Goal: Transaction & Acquisition: Purchase product/service

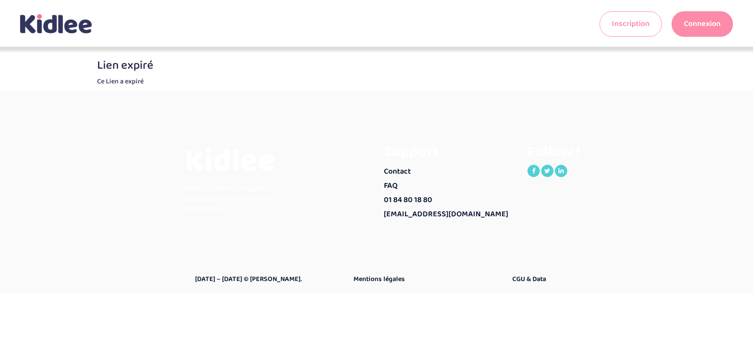
click at [695, 18] on link "Connexion" at bounding box center [701, 23] width 61 height 25
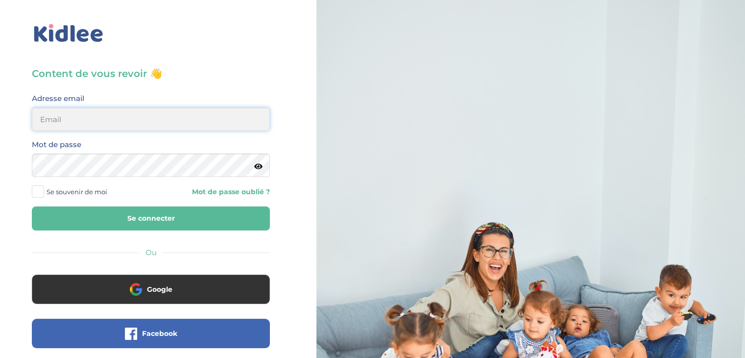
click at [79, 120] on input "email" at bounding box center [151, 119] width 238 height 24
type input "elmaitre@hotmail.com"
click at [147, 223] on button "Se connecter" at bounding box center [151, 218] width 238 height 24
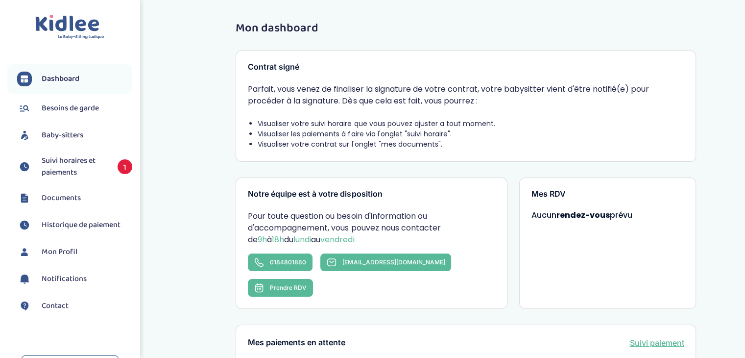
click at [49, 157] on span "Suivi horaires et paiements" at bounding box center [75, 167] width 66 height 24
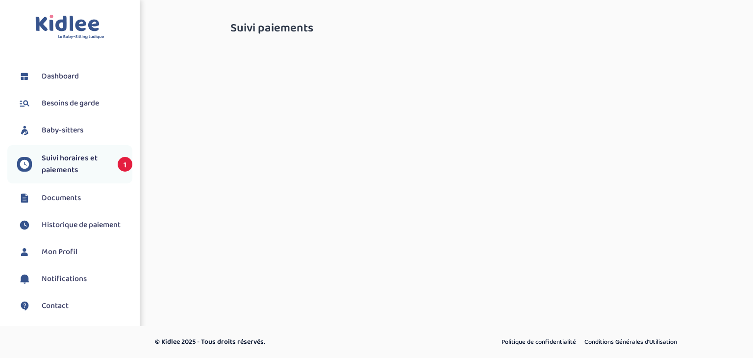
select select "septembre 2025"
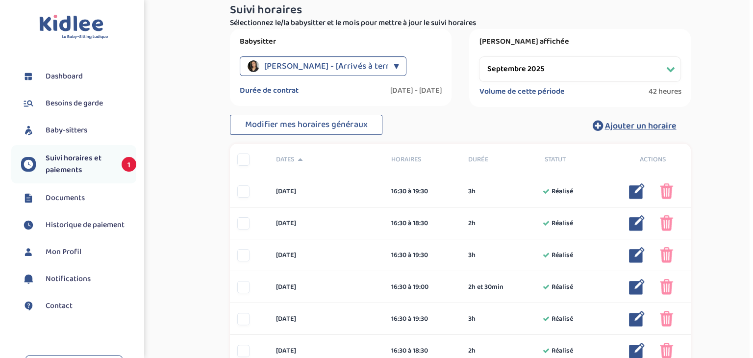
scroll to position [156, 0]
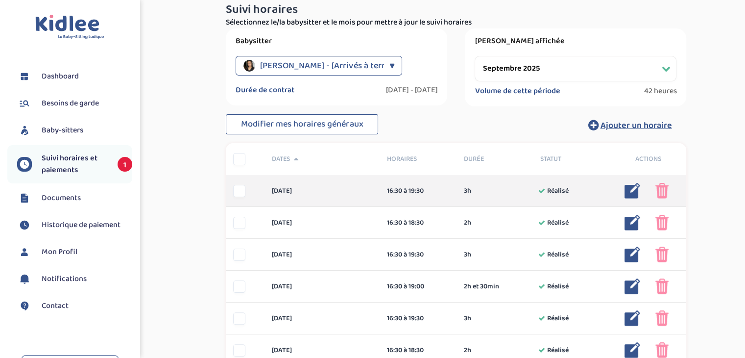
click at [627, 192] on img at bounding box center [633, 191] width 16 height 16
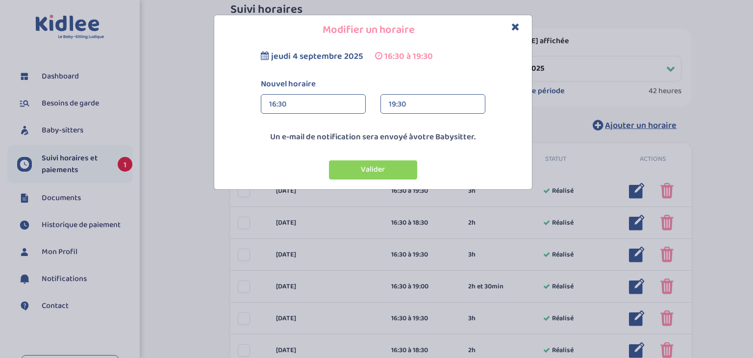
click at [334, 108] on div "16:30" at bounding box center [313, 105] width 88 height 20
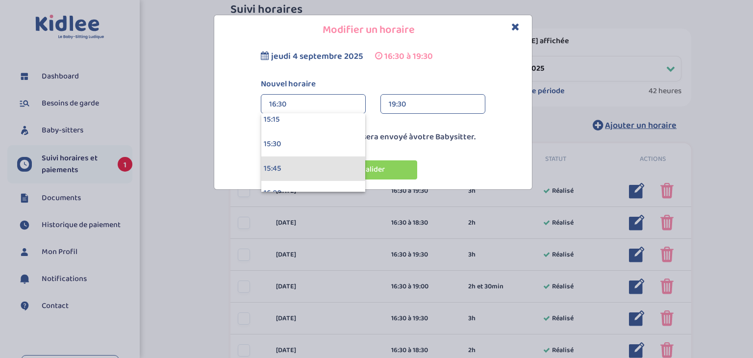
click at [334, 172] on div "15:45" at bounding box center [313, 168] width 104 height 25
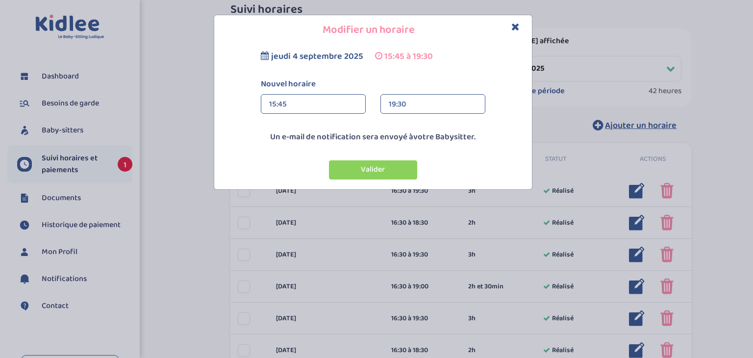
click at [396, 107] on div "19:30" at bounding box center [433, 105] width 88 height 20
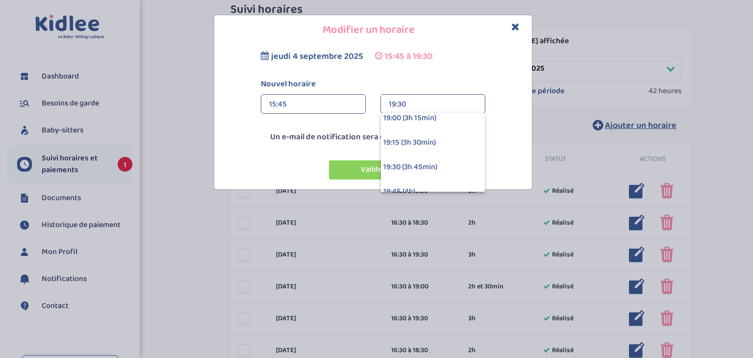
scroll to position [302, 0]
click at [409, 146] on div "19:15 (3h 30min)" at bounding box center [433, 142] width 104 height 25
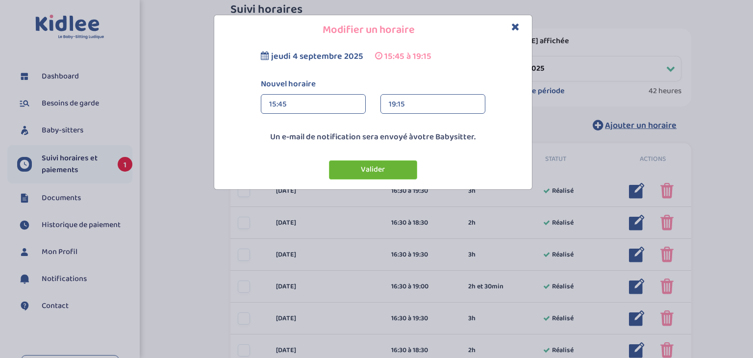
click at [360, 167] on button "Valider" at bounding box center [373, 169] width 88 height 19
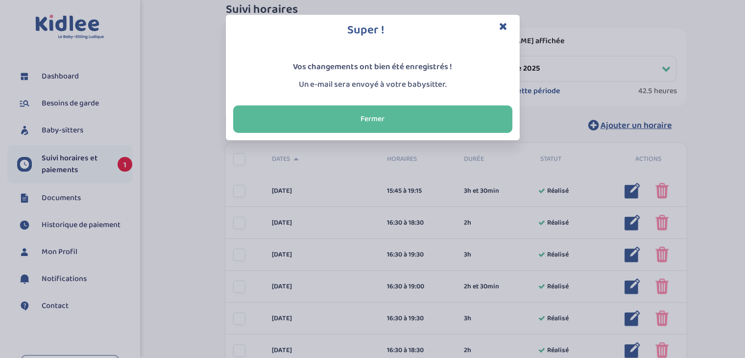
click at [636, 224] on div "Super ! Vos changements ont bien été enregistrés ! Un e-mail sera envoyé à votr…" at bounding box center [372, 179] width 745 height 358
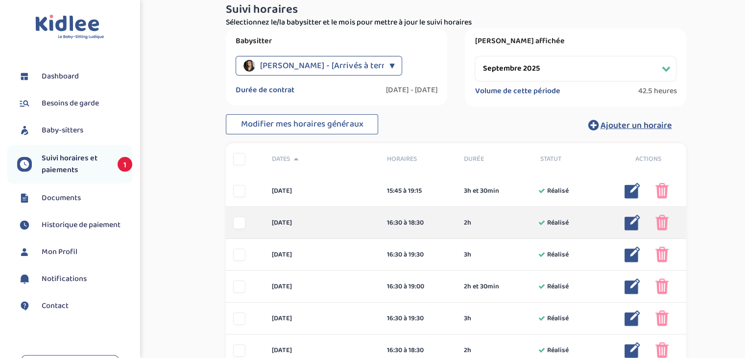
click at [633, 224] on img at bounding box center [633, 223] width 16 height 16
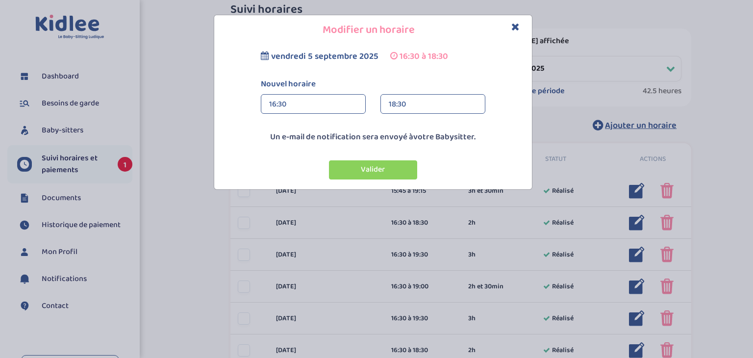
click at [335, 104] on div "16:30" at bounding box center [313, 105] width 88 height 20
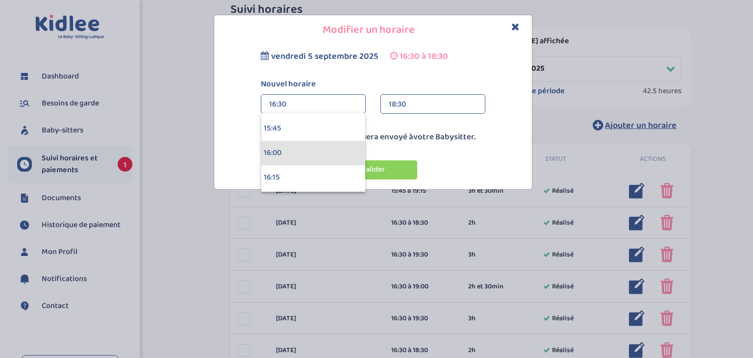
click at [318, 141] on div "16:00" at bounding box center [313, 153] width 104 height 25
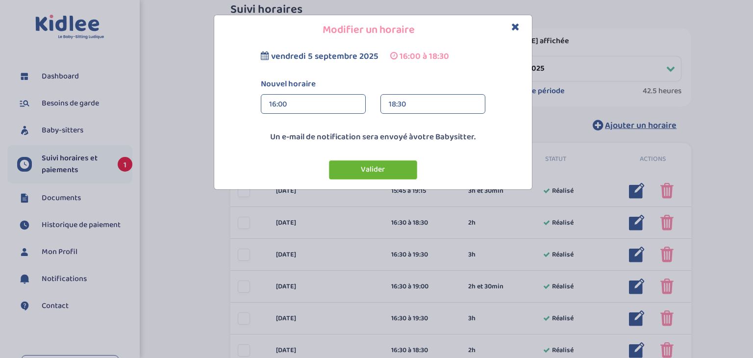
click at [359, 165] on button "Valider" at bounding box center [373, 169] width 88 height 19
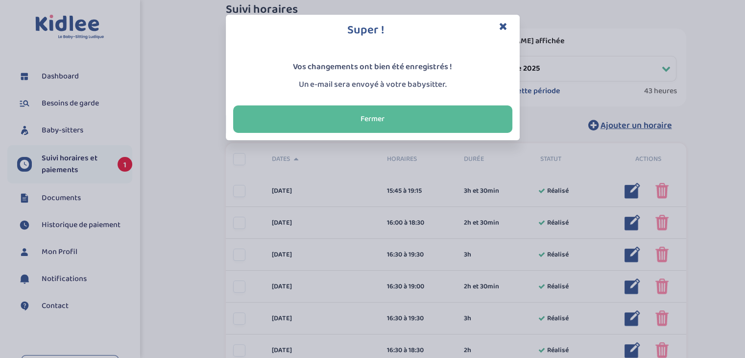
click at [627, 251] on div "Super ! Vos changements ont bien été enregistrés ! Un e-mail sera envoyé à votr…" at bounding box center [372, 179] width 745 height 358
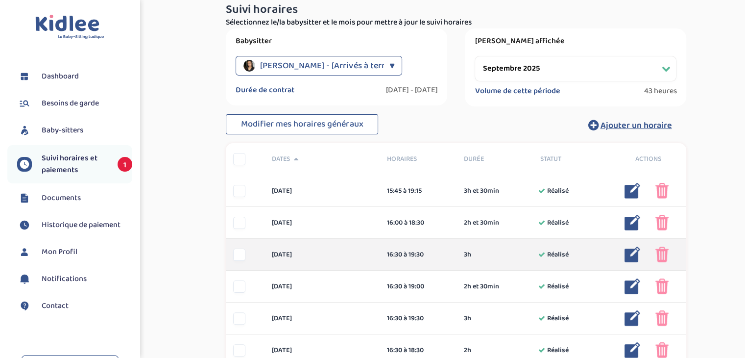
click at [627, 250] on img at bounding box center [633, 255] width 16 height 16
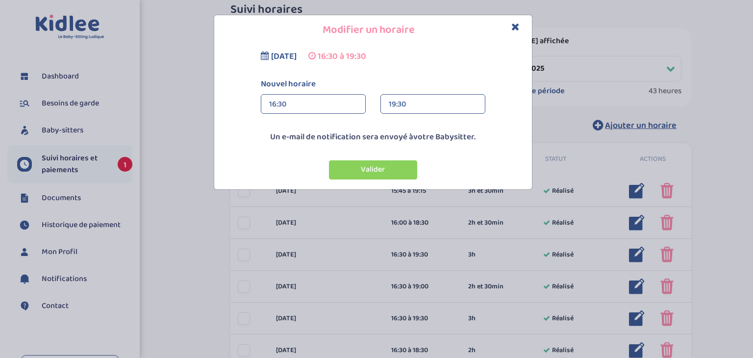
click at [318, 106] on div "16:30" at bounding box center [313, 105] width 88 height 20
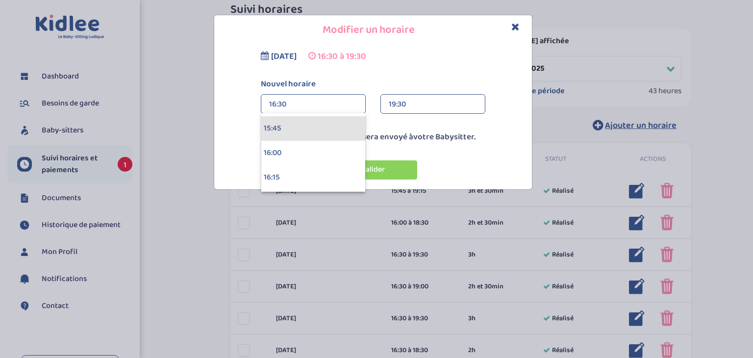
click at [301, 133] on div "15:45" at bounding box center [313, 128] width 104 height 25
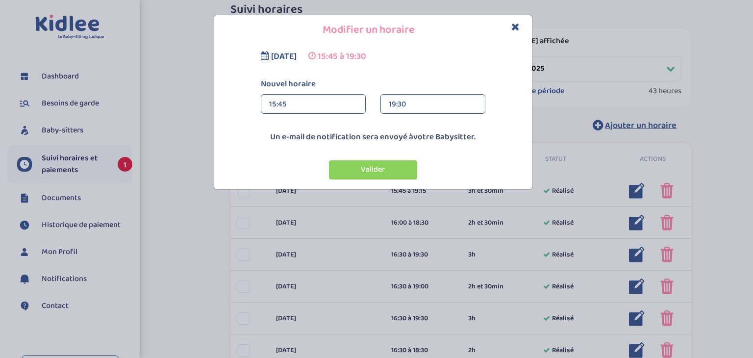
click at [415, 104] on div "19:30" at bounding box center [433, 105] width 88 height 20
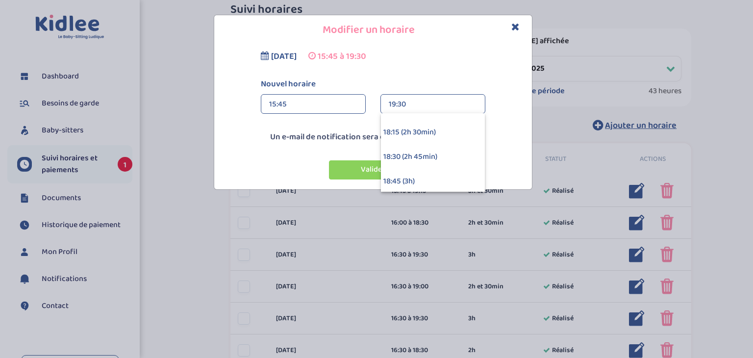
scroll to position [214, 0]
click at [418, 126] on div "18:15 (2h 30min)" at bounding box center [433, 132] width 104 height 25
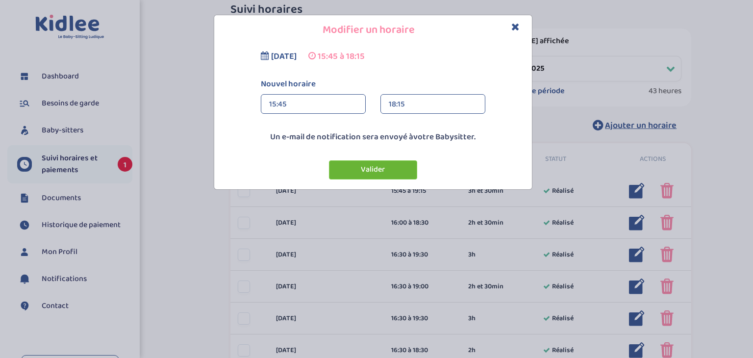
click at [357, 165] on button "Valider" at bounding box center [373, 169] width 88 height 19
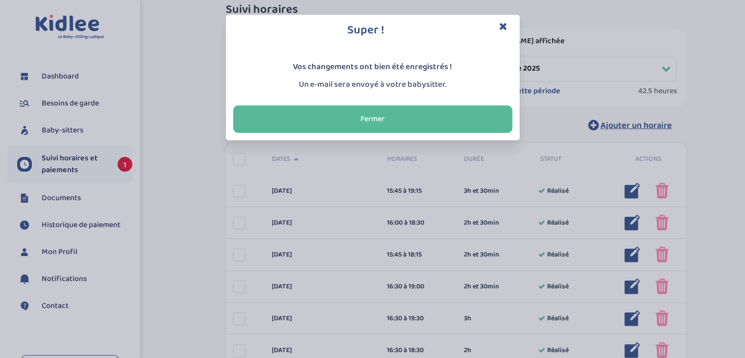
click at [538, 289] on div "Super ! Vos changements ont bien été enregistrés ! Un e-mail sera envoyé à votr…" at bounding box center [372, 179] width 745 height 358
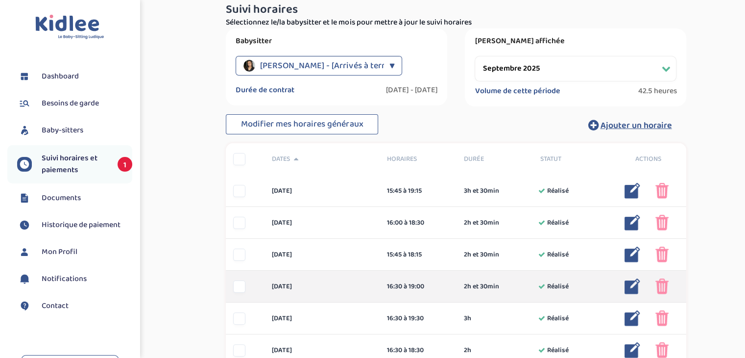
click at [630, 286] on img at bounding box center [633, 286] width 16 height 16
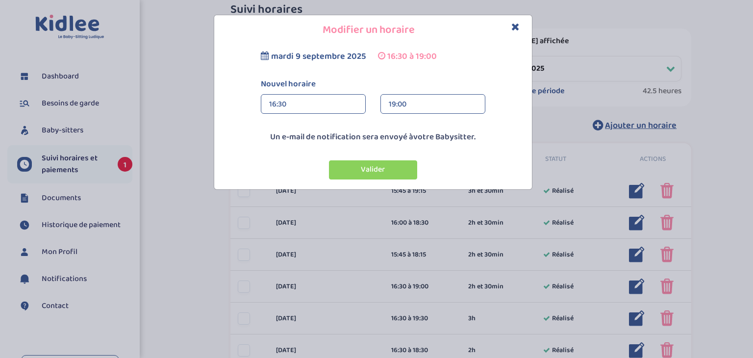
click at [351, 105] on div "16:30" at bounding box center [313, 105] width 88 height 20
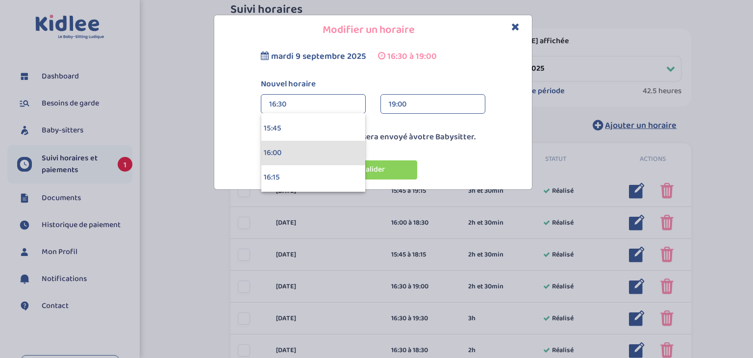
click at [300, 151] on div "16:00" at bounding box center [313, 153] width 104 height 25
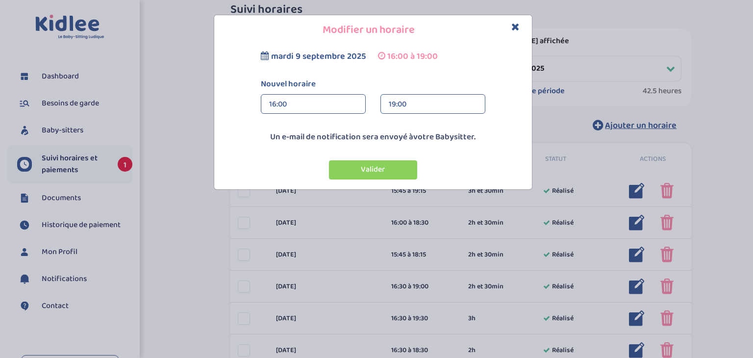
click at [414, 99] on div "19:00" at bounding box center [433, 105] width 88 height 20
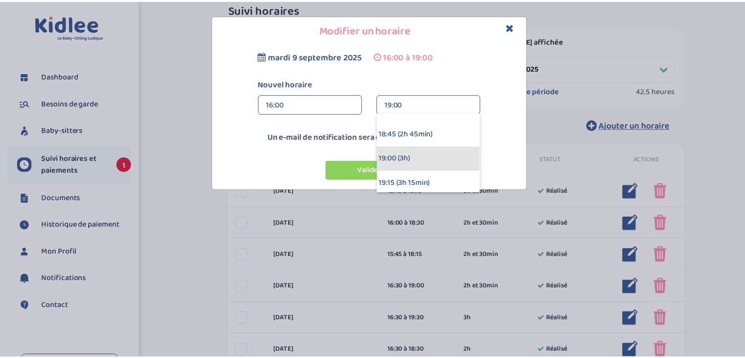
scroll to position [237, 0]
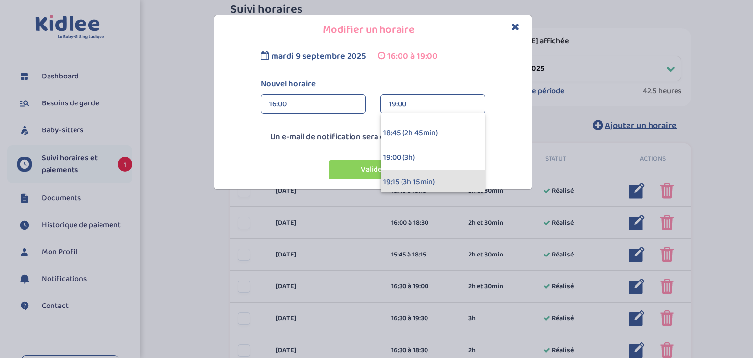
click at [410, 171] on div "19:15 (3h 15min)" at bounding box center [433, 182] width 104 height 25
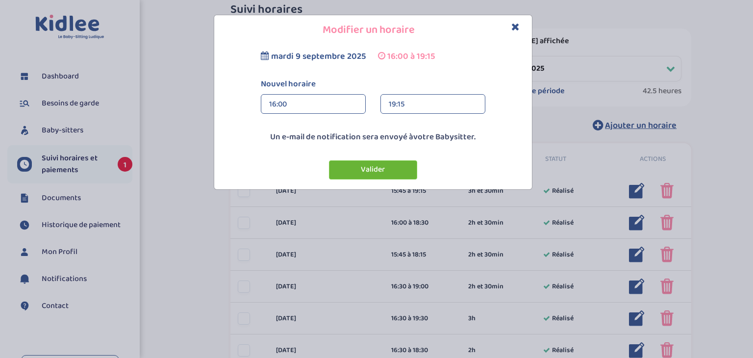
click at [388, 165] on button "Valider" at bounding box center [373, 169] width 88 height 19
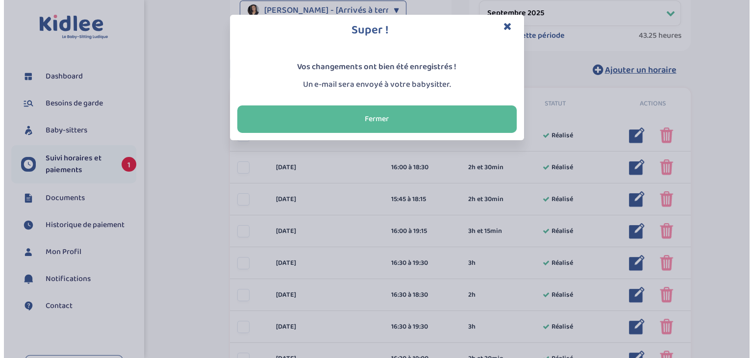
scroll to position [214, 0]
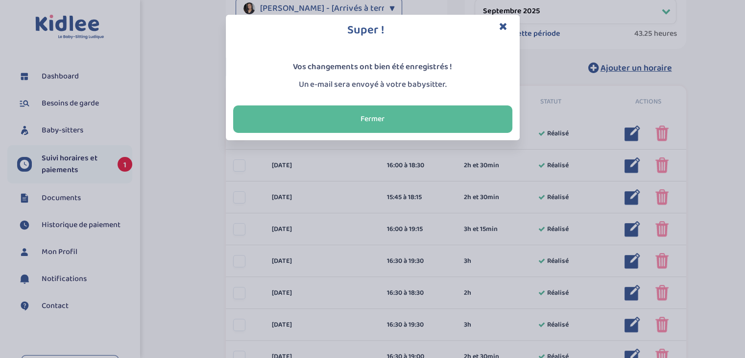
click at [492, 269] on div "Super ! Vos changements ont bien été enregistrés ! Un e-mail sera envoyé à votr…" at bounding box center [372, 179] width 745 height 358
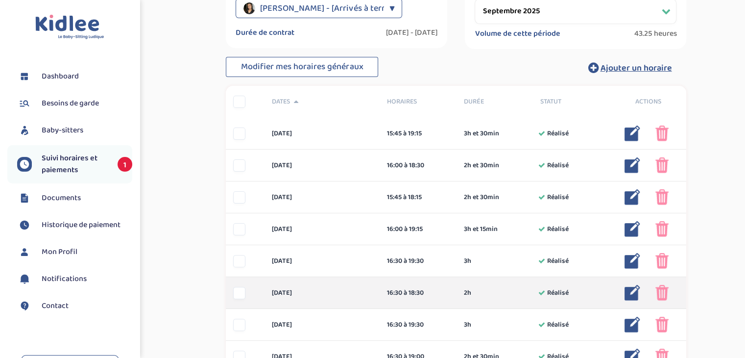
click at [633, 298] on img at bounding box center [633, 293] width 16 height 16
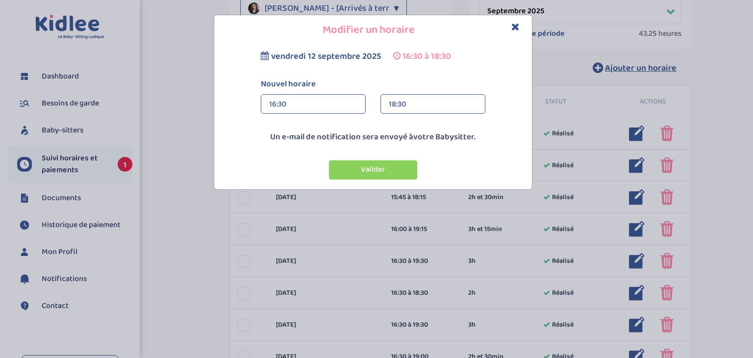
click at [426, 97] on div "18:30" at bounding box center [433, 105] width 88 height 20
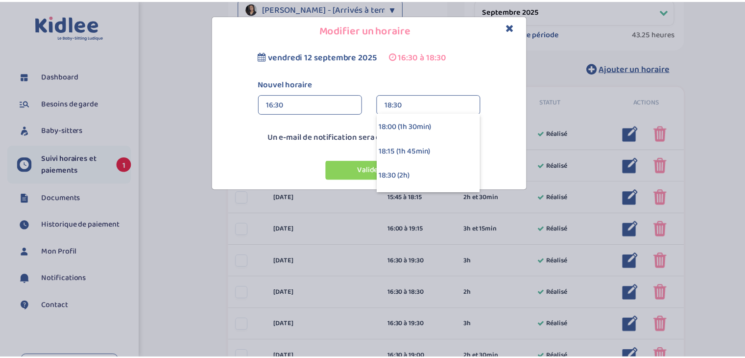
scroll to position [122, 0]
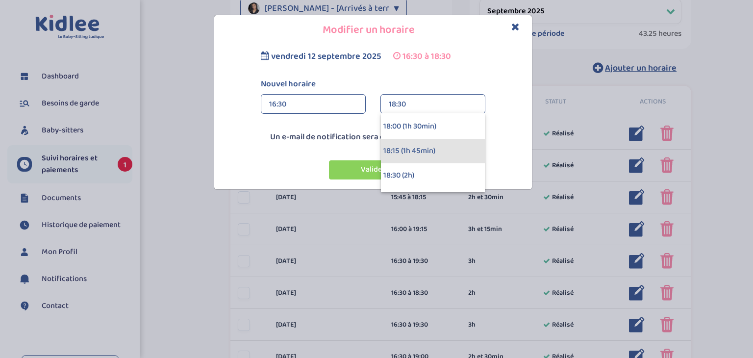
click at [412, 157] on div "18:15 (1h 45min)" at bounding box center [433, 151] width 104 height 25
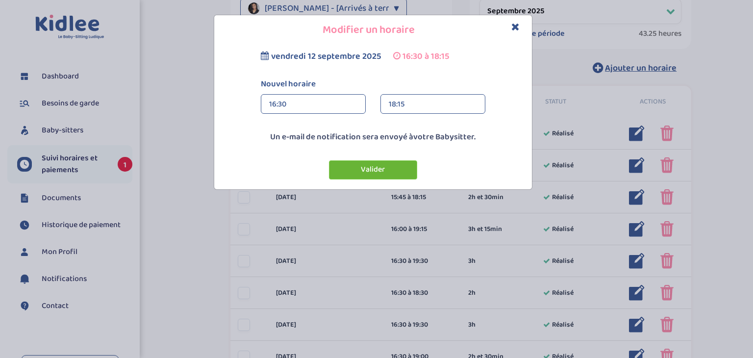
click at [357, 172] on button "Valider" at bounding box center [373, 169] width 88 height 19
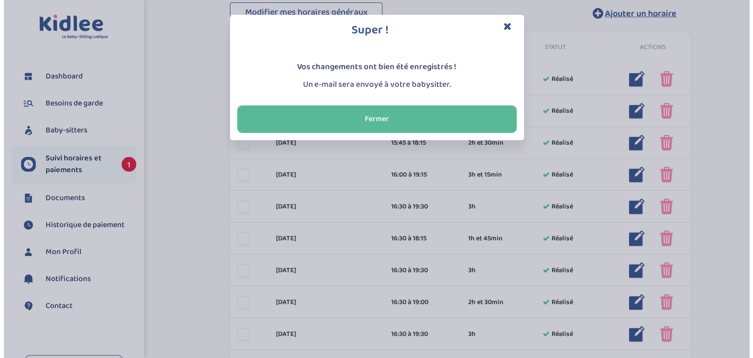
scroll to position [269, 0]
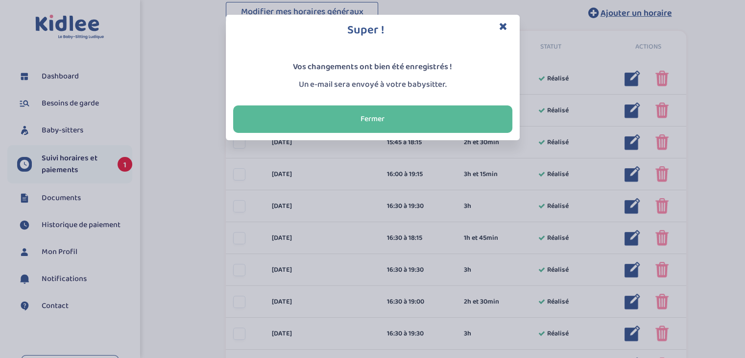
click at [395, 275] on div "Super ! Vos changements ont bien été enregistrés ! Un e-mail sera envoyé à votr…" at bounding box center [372, 179] width 745 height 358
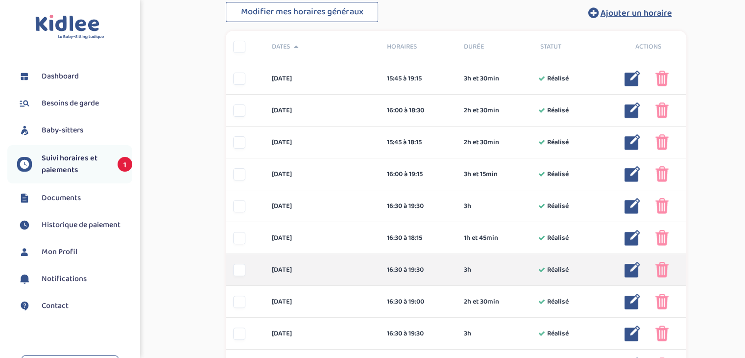
click at [635, 267] on img at bounding box center [633, 270] width 16 height 16
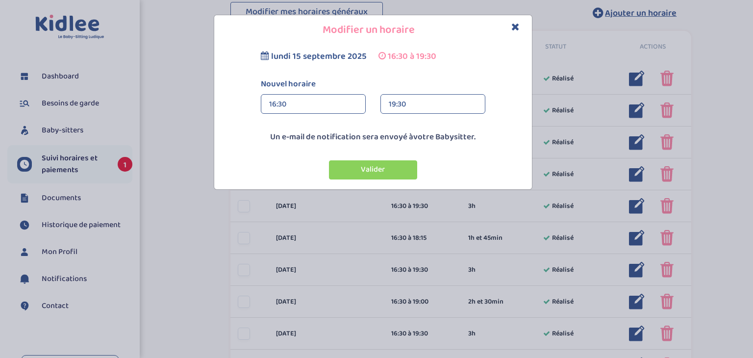
click at [291, 100] on div "16:30" at bounding box center [313, 105] width 88 height 20
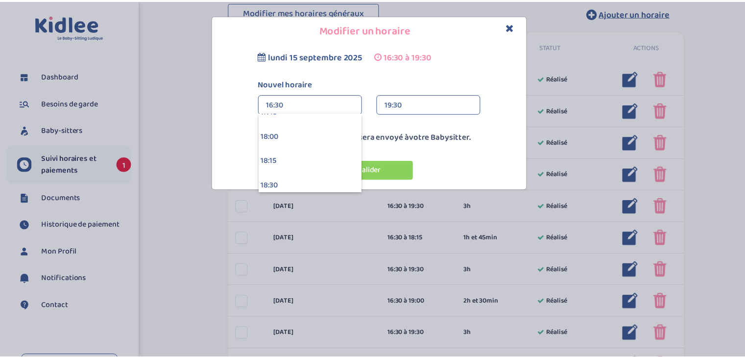
scroll to position [1754, 0]
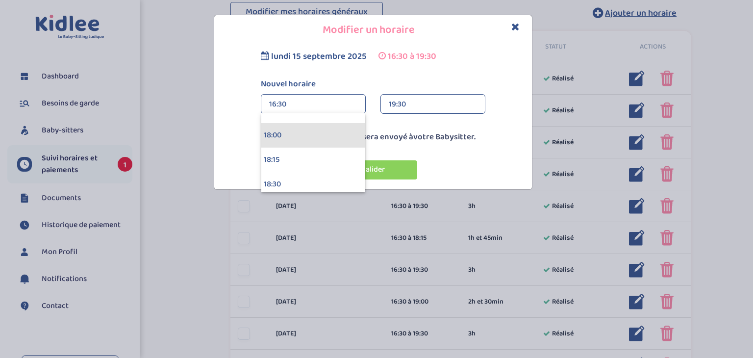
click at [273, 129] on div "18:00" at bounding box center [313, 135] width 104 height 25
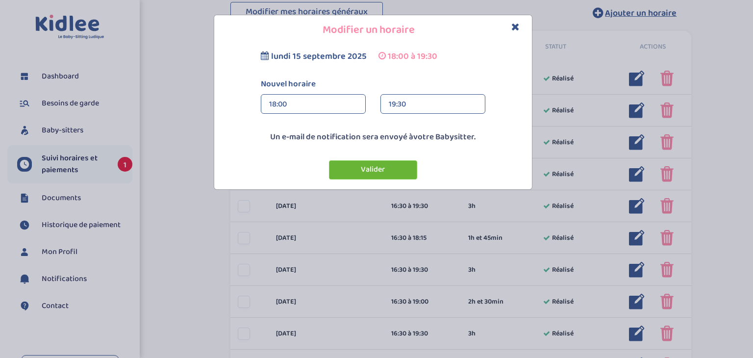
click at [380, 170] on button "Valider" at bounding box center [373, 169] width 88 height 19
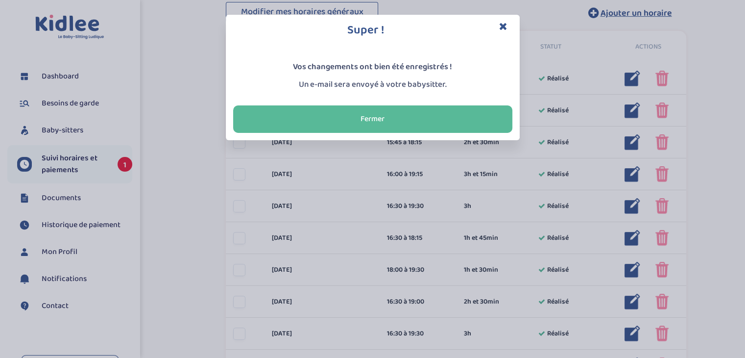
click at [482, 303] on div "Super ! Vos changements ont bien été enregistrés ! Un e-mail sera envoyé à votr…" at bounding box center [372, 179] width 745 height 358
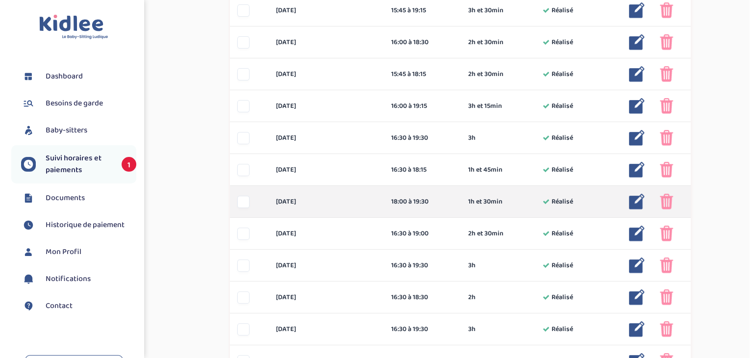
scroll to position [337, 0]
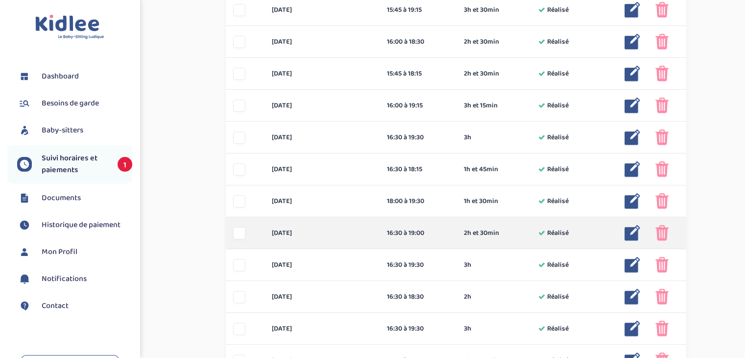
click at [636, 237] on img at bounding box center [633, 233] width 16 height 16
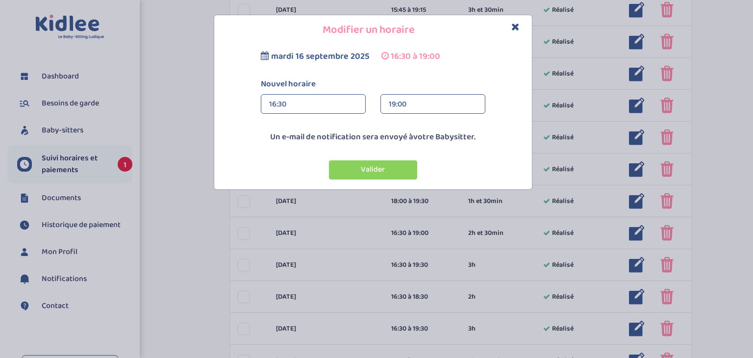
click at [347, 103] on div "16:30" at bounding box center [313, 105] width 88 height 20
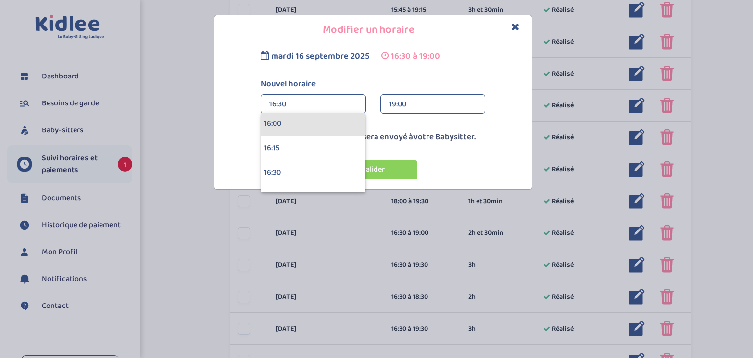
click at [267, 120] on div "16:00" at bounding box center [313, 123] width 104 height 25
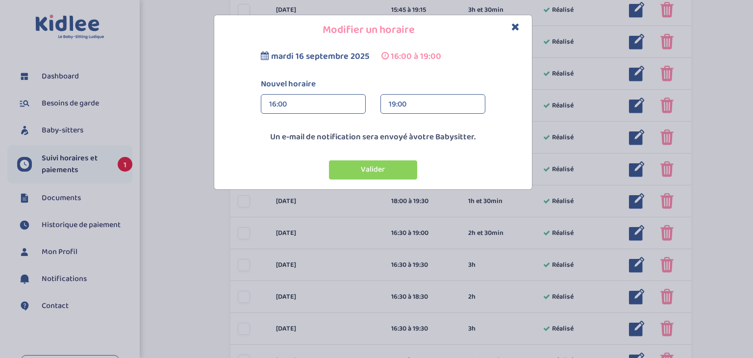
click at [393, 101] on div "19:00" at bounding box center [433, 105] width 88 height 20
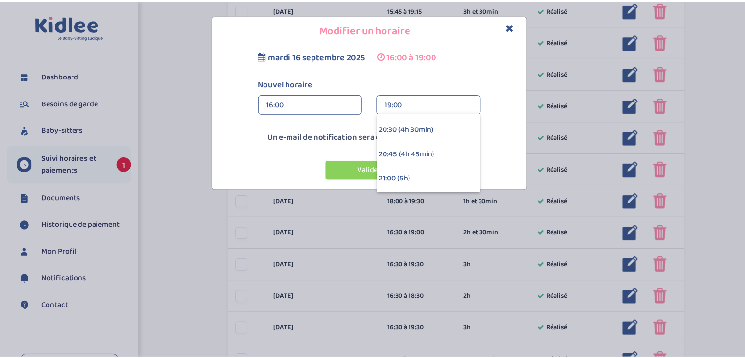
scroll to position [417, 0]
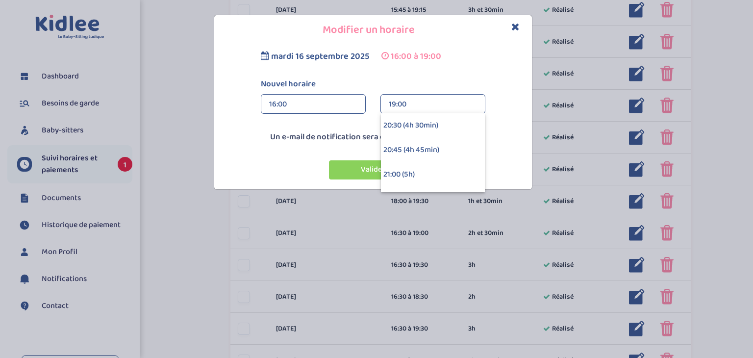
click at [412, 168] on div "21:00 (5h)" at bounding box center [433, 174] width 104 height 25
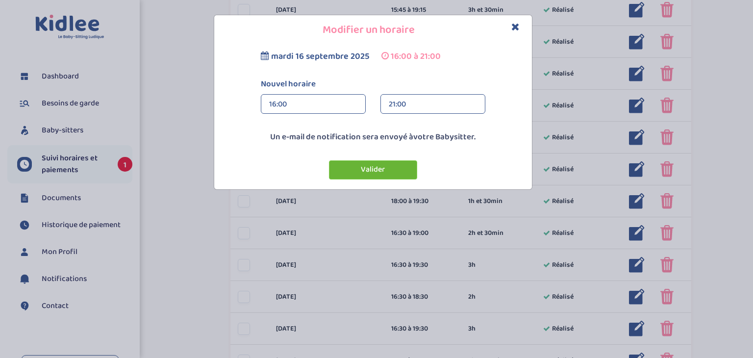
click at [368, 166] on button "Valider" at bounding box center [373, 169] width 88 height 19
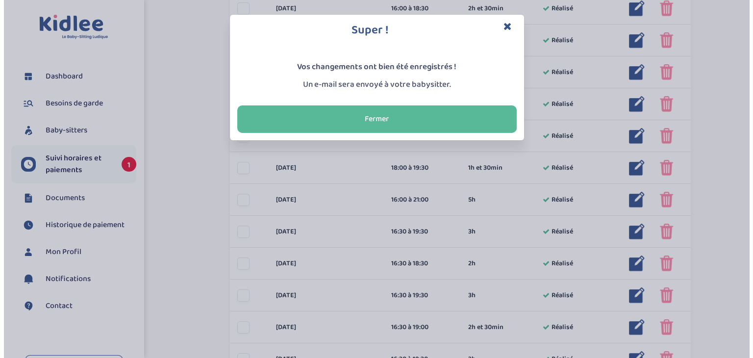
scroll to position [371, 0]
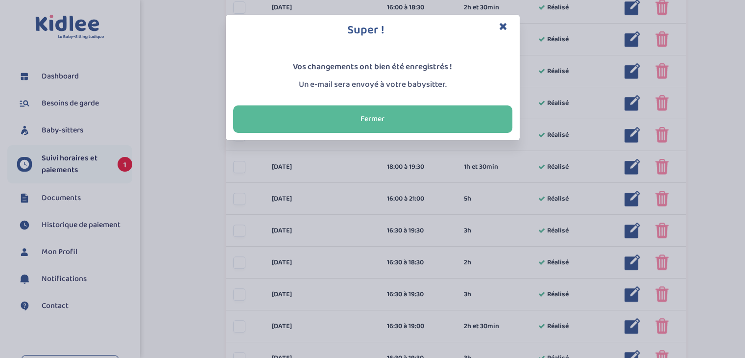
click at [505, 227] on div "Super ! Vos changements ont bien été enregistrés ! Un e-mail sera envoyé à votr…" at bounding box center [372, 179] width 745 height 358
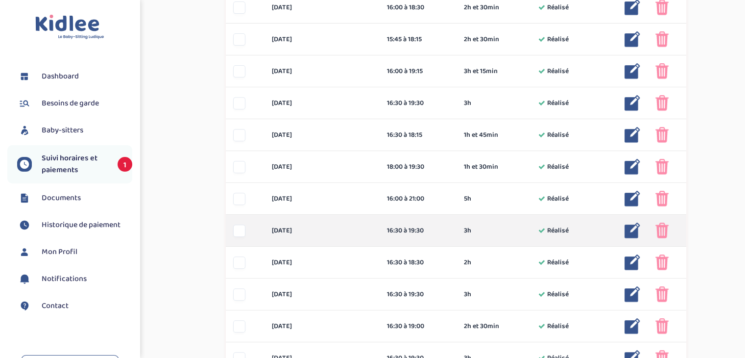
click at [627, 231] on img at bounding box center [633, 230] width 16 height 16
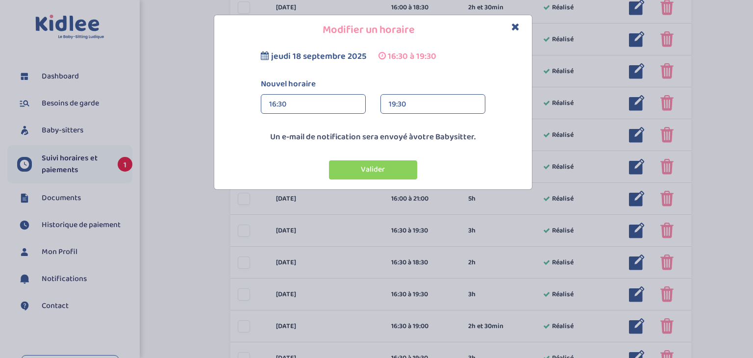
click at [420, 106] on div "19:30" at bounding box center [433, 105] width 88 height 20
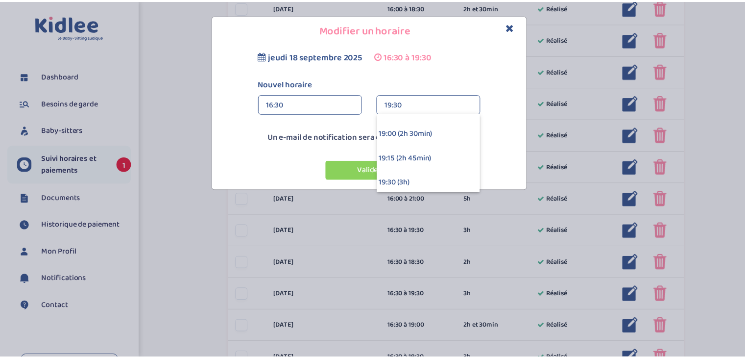
scroll to position [212, 0]
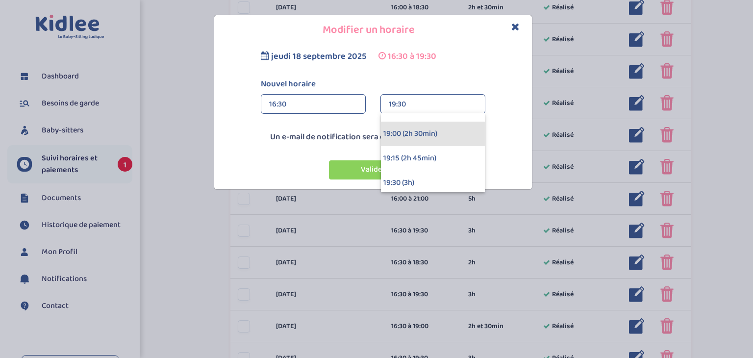
click at [404, 133] on div "19:00 (2h 30min)" at bounding box center [433, 134] width 104 height 25
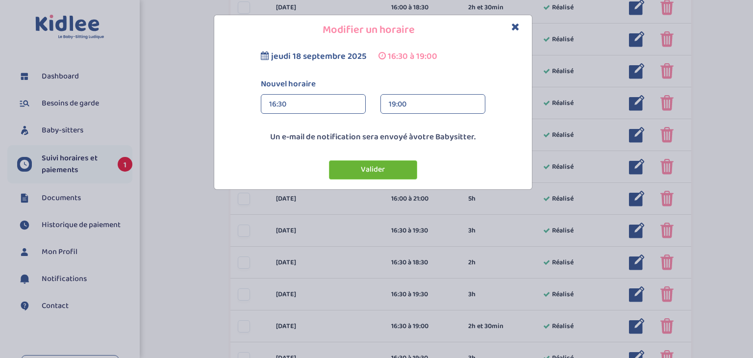
click at [367, 165] on button "Valider" at bounding box center [373, 169] width 88 height 19
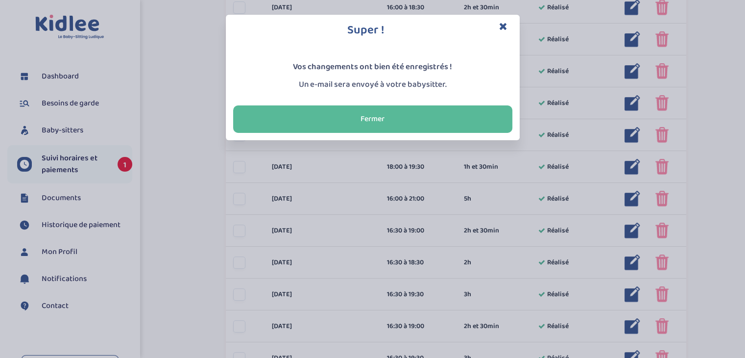
click at [449, 258] on div "Super ! Vos changements ont bien été enregistrés ! Un e-mail sera envoyé à votr…" at bounding box center [372, 179] width 745 height 358
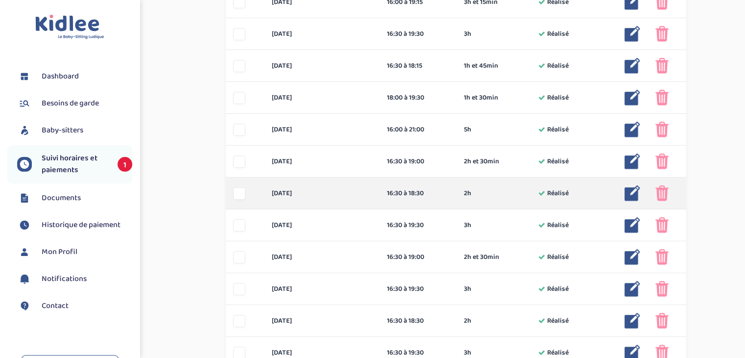
scroll to position [445, 0]
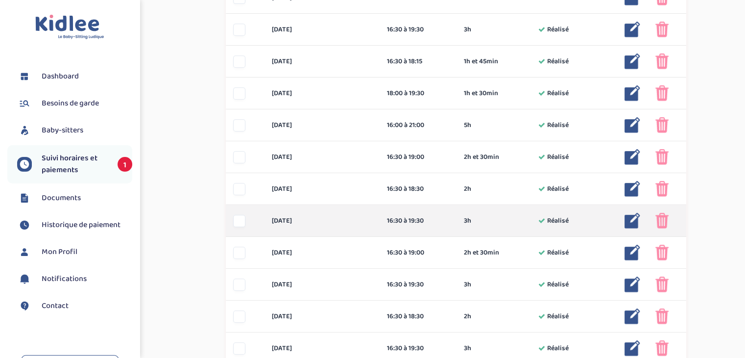
click at [663, 219] on img at bounding box center [662, 221] width 13 height 16
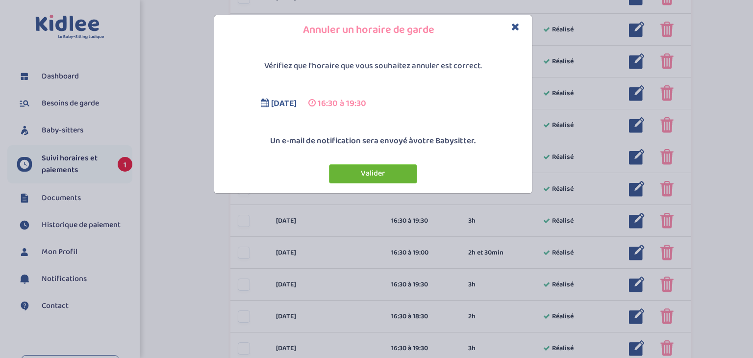
click at [399, 175] on button "Valider" at bounding box center [373, 173] width 88 height 19
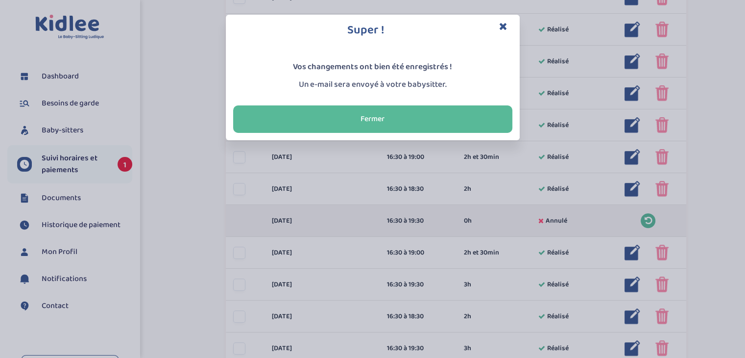
click at [668, 257] on div "Super ! Vos changements ont bien été enregistrés ! Un e-mail sera envoyé à votr…" at bounding box center [372, 179] width 745 height 358
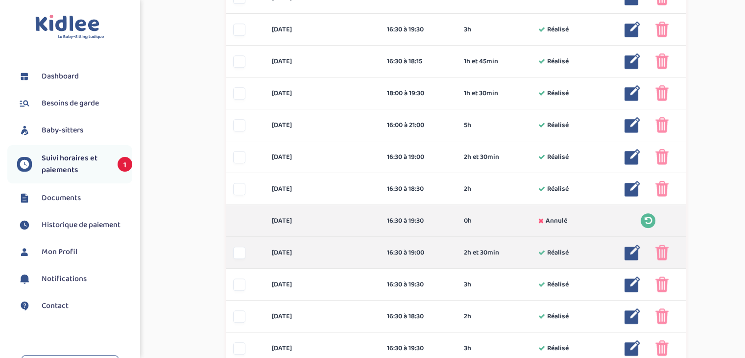
click at [663, 257] on img at bounding box center [662, 253] width 13 height 16
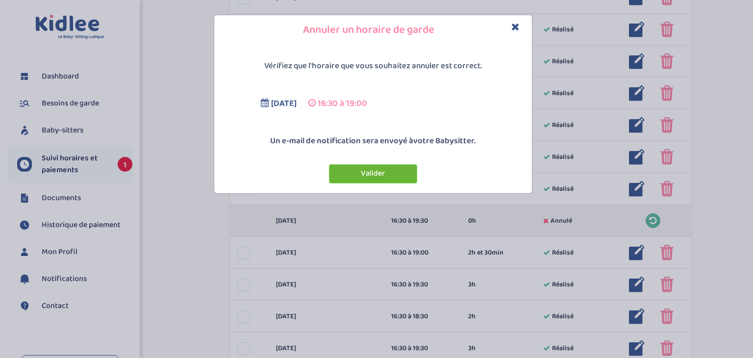
click at [372, 173] on button "Valider" at bounding box center [373, 173] width 88 height 19
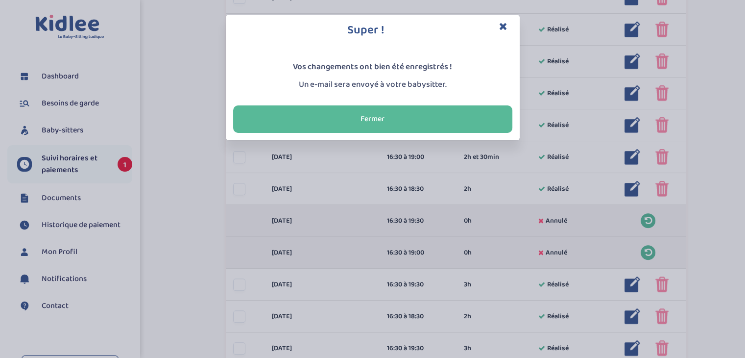
click at [661, 280] on div "Super ! Vos changements ont bien été enregistrés ! Un e-mail sera envoyé à votr…" at bounding box center [372, 179] width 745 height 358
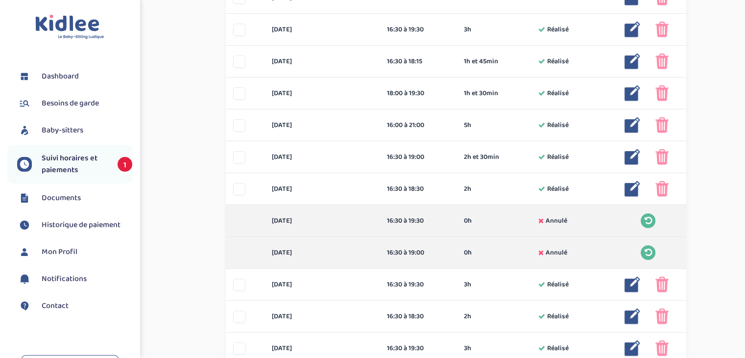
click at [661, 280] on img at bounding box center [662, 284] width 13 height 16
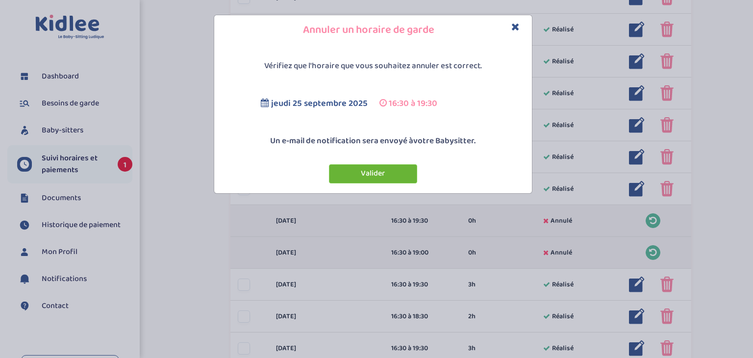
click at [380, 171] on button "Valider" at bounding box center [373, 173] width 88 height 19
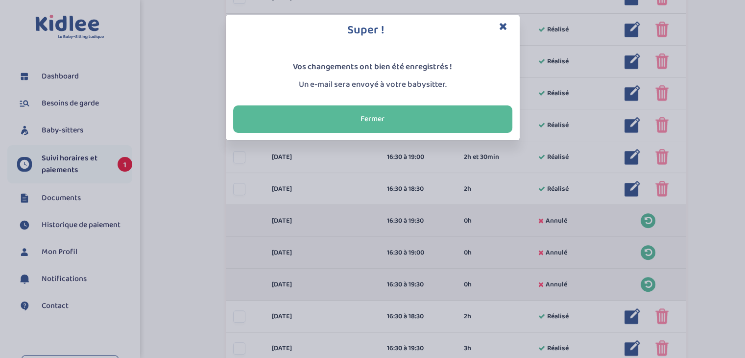
click at [656, 316] on div "Super ! Vos changements ont bien été enregistrés ! Un e-mail sera envoyé à votr…" at bounding box center [372, 179] width 745 height 358
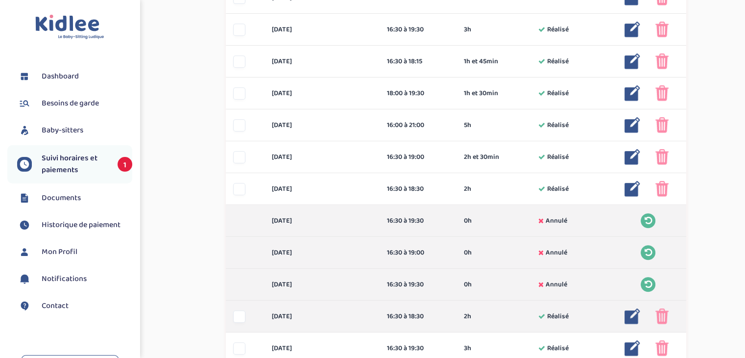
click at [659, 315] on img at bounding box center [662, 316] width 13 height 16
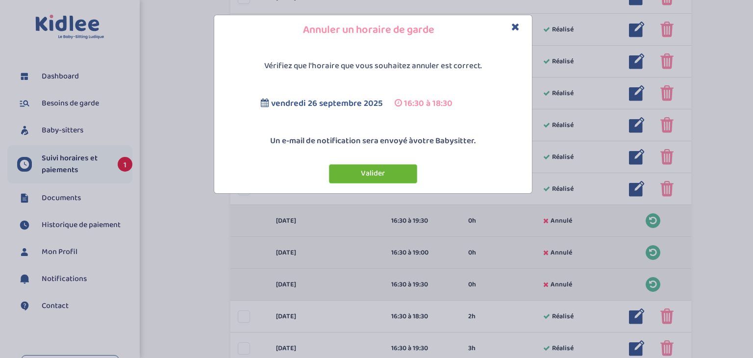
click at [386, 179] on button "Valider" at bounding box center [373, 173] width 88 height 19
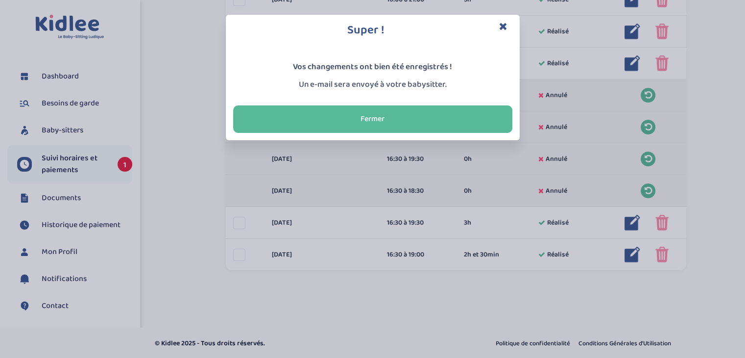
scroll to position [572, 0]
click at [663, 216] on div "Super ! Vos changements ont bien été enregistrés ! Un e-mail sera envoyé à votr…" at bounding box center [372, 179] width 745 height 358
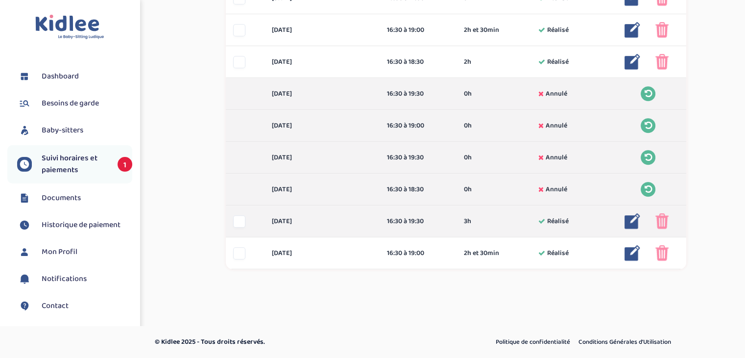
click at [660, 226] on img at bounding box center [662, 221] width 13 height 16
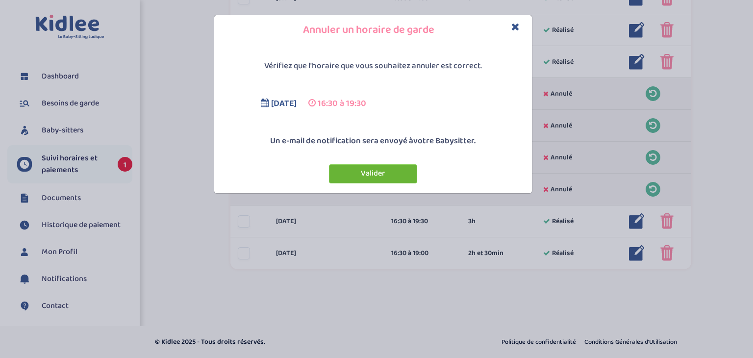
click at [395, 173] on button "Valider" at bounding box center [373, 173] width 88 height 19
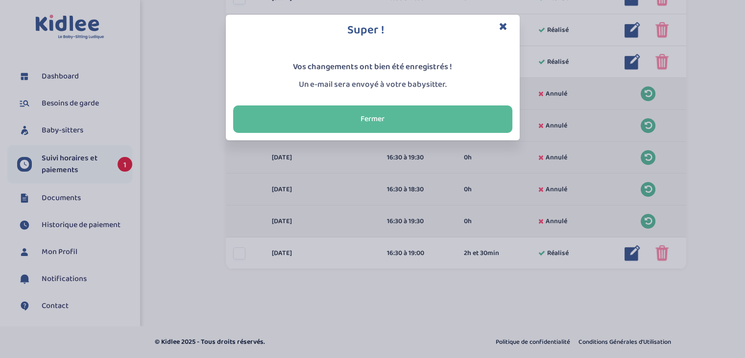
click at [664, 257] on div "Super ! Vos changements ont bien été enregistrés ! Un e-mail sera envoyé à votr…" at bounding box center [372, 179] width 745 height 358
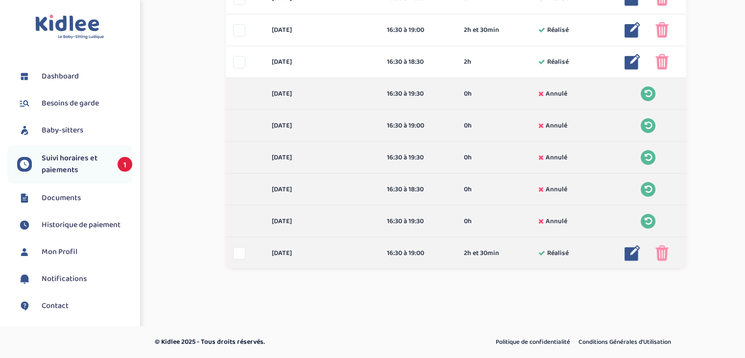
click at [662, 254] on img at bounding box center [662, 253] width 13 height 16
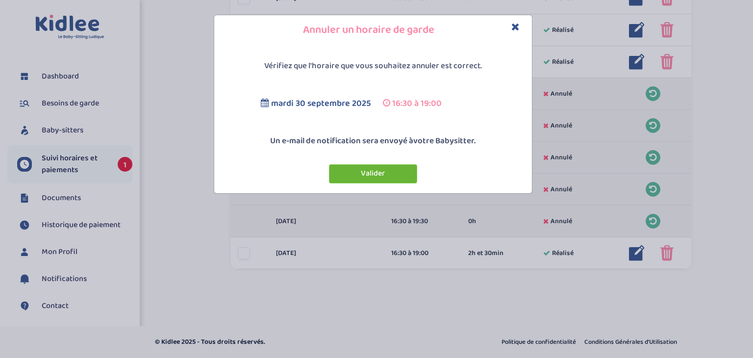
click at [387, 165] on button "Valider" at bounding box center [373, 173] width 88 height 19
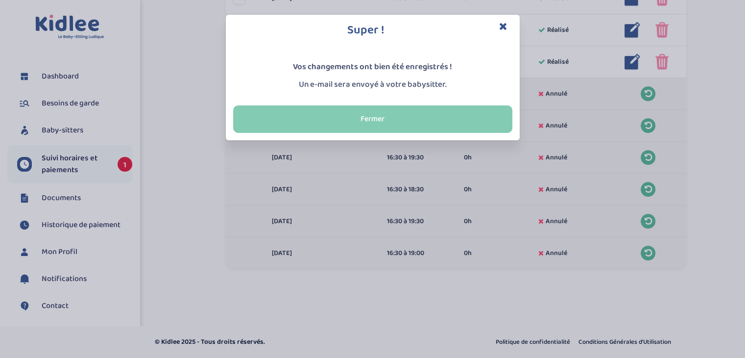
click at [417, 120] on button "Fermer" at bounding box center [372, 118] width 279 height 27
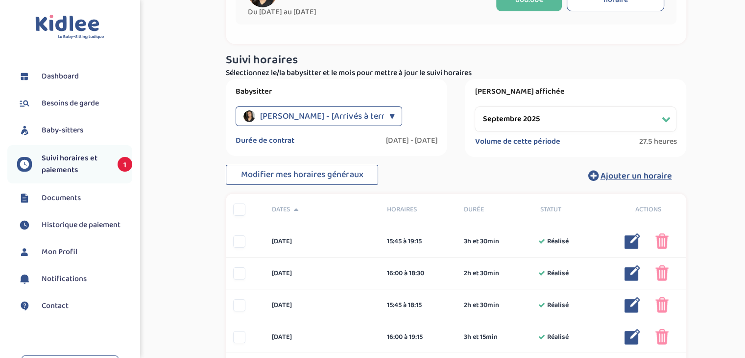
scroll to position [0, 0]
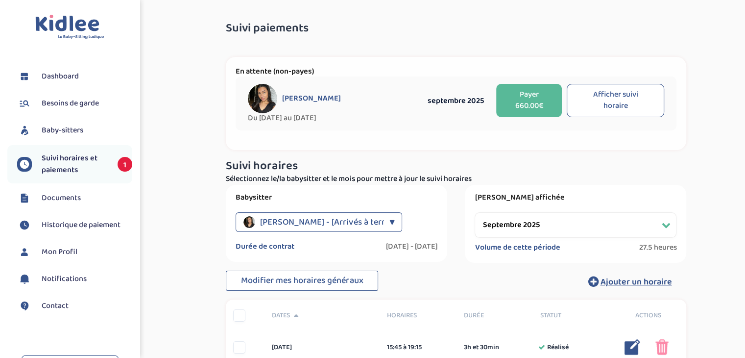
click at [531, 93] on button "Payer 660.00€" at bounding box center [529, 100] width 66 height 33
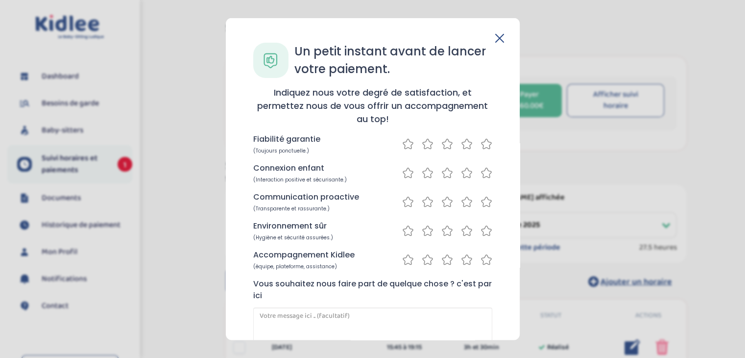
click at [484, 146] on icon at bounding box center [487, 144] width 12 height 12
click at [486, 176] on icon at bounding box center [487, 173] width 12 height 12
click at [486, 203] on icon at bounding box center [487, 202] width 12 height 12
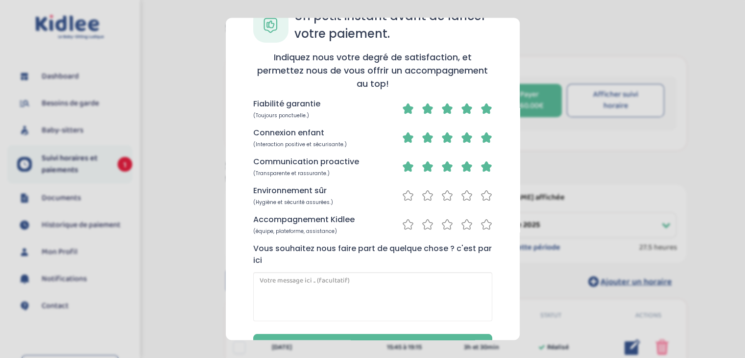
scroll to position [43, 0]
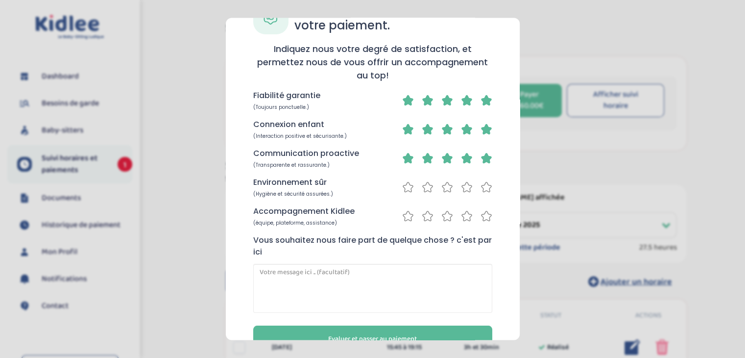
click at [482, 185] on icon at bounding box center [487, 187] width 10 height 10
click at [484, 219] on icon at bounding box center [487, 216] width 12 height 12
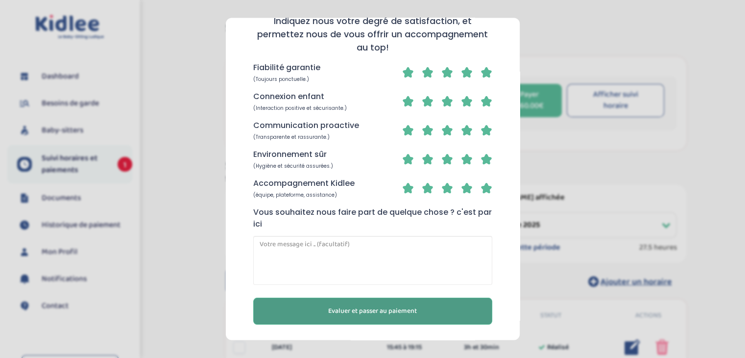
click at [415, 307] on span "Evaluer et passer au paiement" at bounding box center [372, 311] width 89 height 10
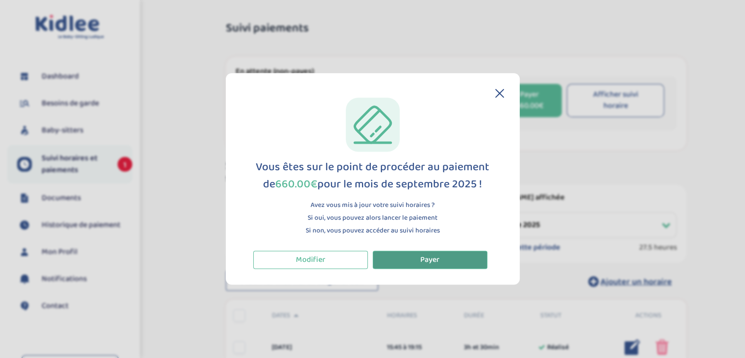
click at [403, 264] on button "Payer" at bounding box center [430, 259] width 115 height 18
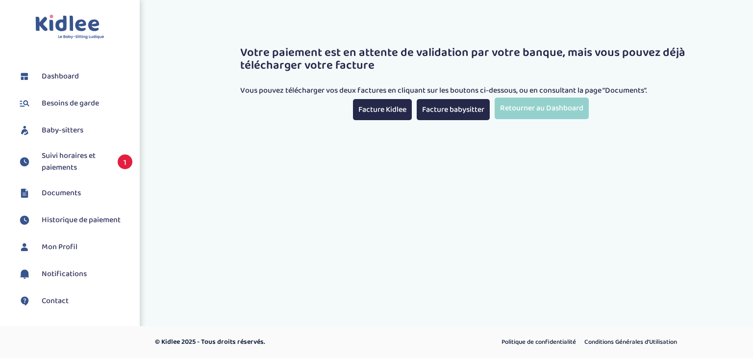
click at [92, 168] on span "Suivi horaires et paiements" at bounding box center [75, 162] width 66 height 24
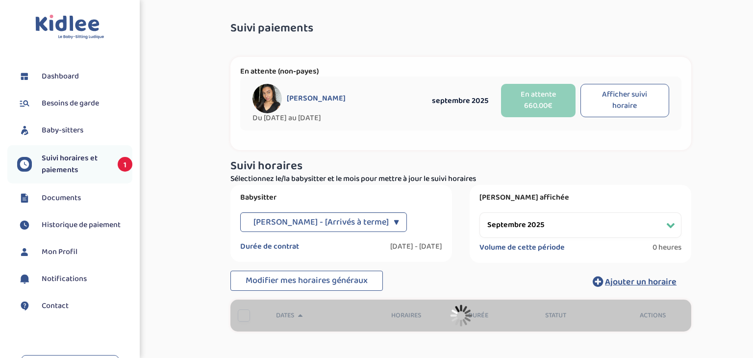
select select "septembre 2025"
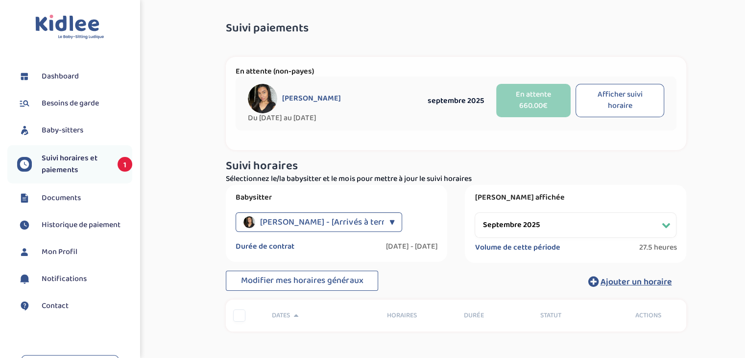
click at [312, 222] on span "[PERSON_NAME] - [Arrivés à terme]" at bounding box center [327, 222] width 135 height 20
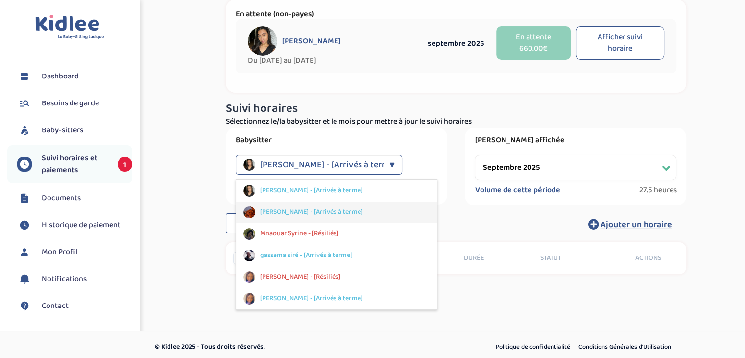
scroll to position [62, 0]
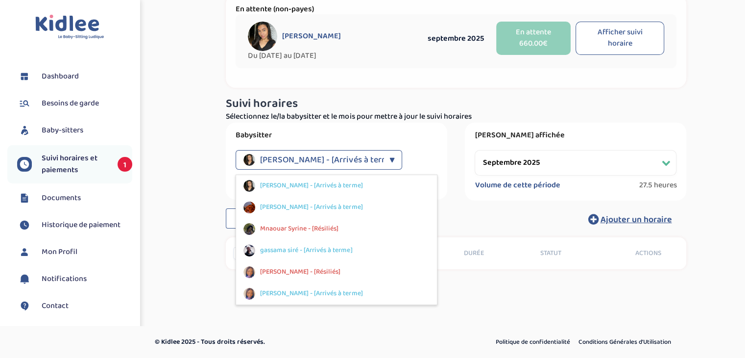
click at [178, 184] on div "Suivi paiements h8T4SlFpoDH0eiJMy93MXilGXlbKiteMqH6PbU3j En attente (non-payes)…" at bounding box center [456, 126] width 563 height 349
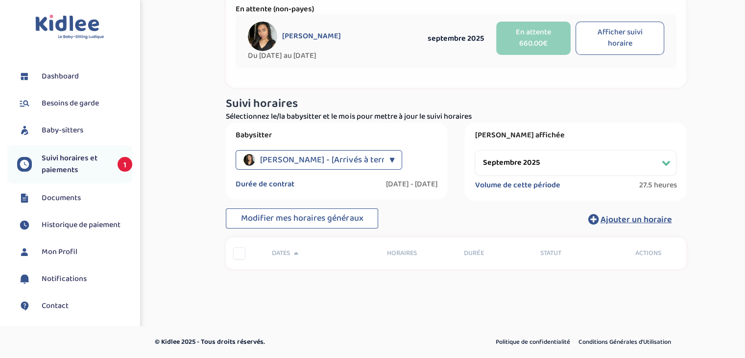
drag, startPoint x: 178, startPoint y: 184, endPoint x: 296, endPoint y: 165, distance: 119.2
click at [296, 165] on div "Suivi paiements h8T4SlFpoDH0eiJMy93MXilGXlbKiteMqH6PbU3j En attente (non-payes)…" at bounding box center [456, 126] width 563 height 349
click at [272, 158] on span "[PERSON_NAME] - [Arrivés à terme]" at bounding box center [327, 160] width 135 height 20
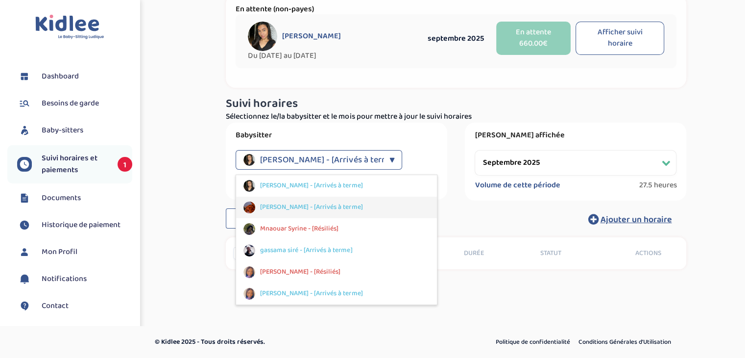
click at [283, 211] on span "[PERSON_NAME] - [Arrivés à terme]" at bounding box center [311, 207] width 102 height 10
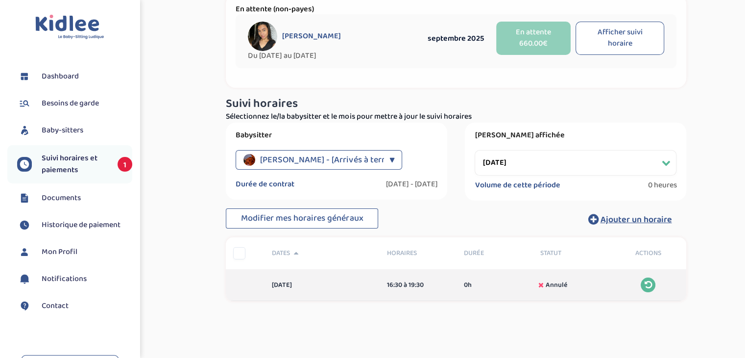
click at [192, 247] on div "Suivi paiements h8T4SlFpoDH0eiJMy93MXilGXlbKiteMqH6PbU3j En attente (non-payes)…" at bounding box center [456, 142] width 563 height 381
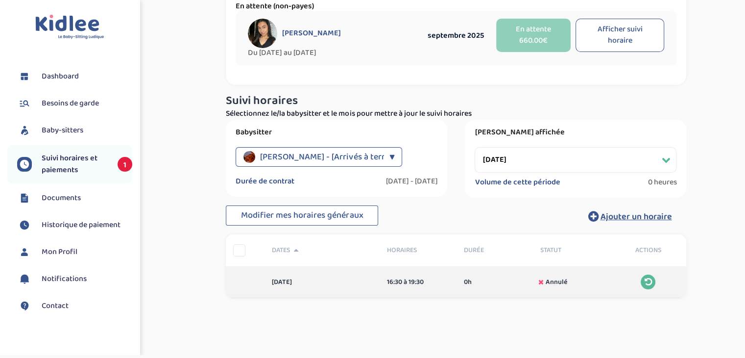
scroll to position [66, 0]
click at [321, 155] on span "Mariette Fressandre - [Arrivés à terme]" at bounding box center [327, 157] width 135 height 20
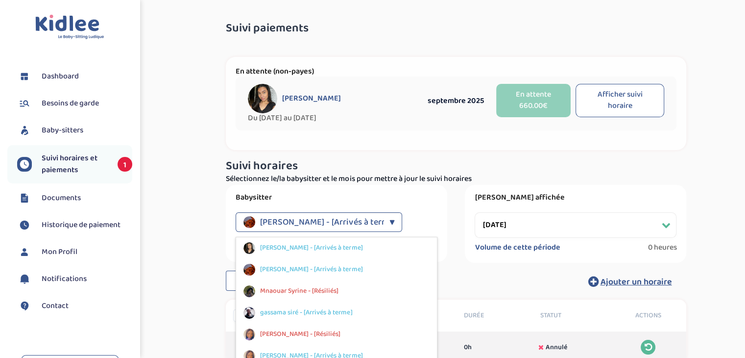
scroll to position [45, 0]
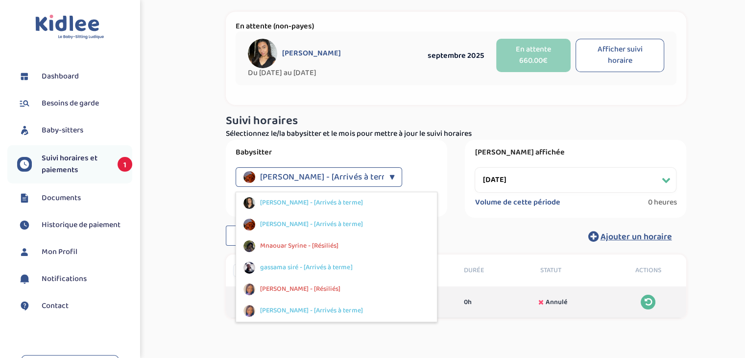
click at [527, 183] on select "Filtrer par mois septembre 2024 octobre 2024 novembre 2024 décembre 2024 janvie…" at bounding box center [576, 179] width 202 height 25
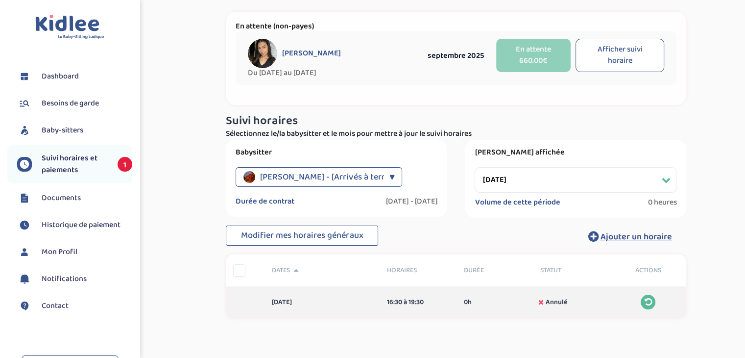
click at [172, 110] on div "Suivi paiements h8T4SlFpoDH0eiJMy93MXilGXlbKiteMqH6PbU3j En attente (non-payes)…" at bounding box center [457, 160] width 578 height 381
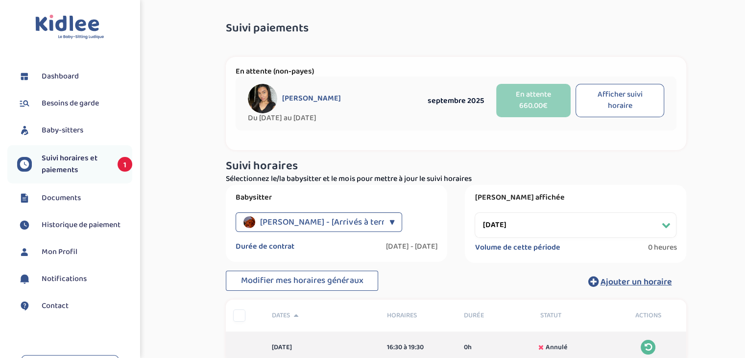
click at [67, 150] on li "Suivi horaires et paiements 1" at bounding box center [69, 164] width 125 height 38
click at [66, 158] on span "Suivi horaires et paiements" at bounding box center [75, 164] width 66 height 24
click at [65, 163] on span "Suivi horaires et paiements" at bounding box center [75, 164] width 66 height 24
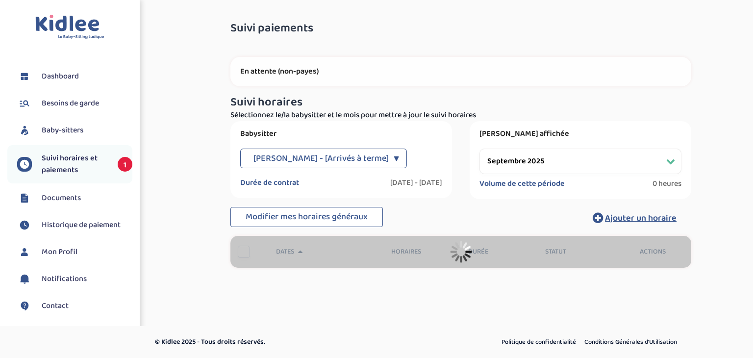
select select "septembre 2025"
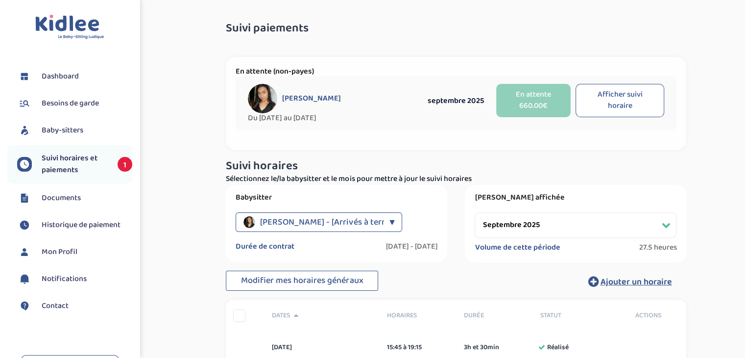
click at [394, 224] on div "▼" at bounding box center [391, 222] width 5 height 20
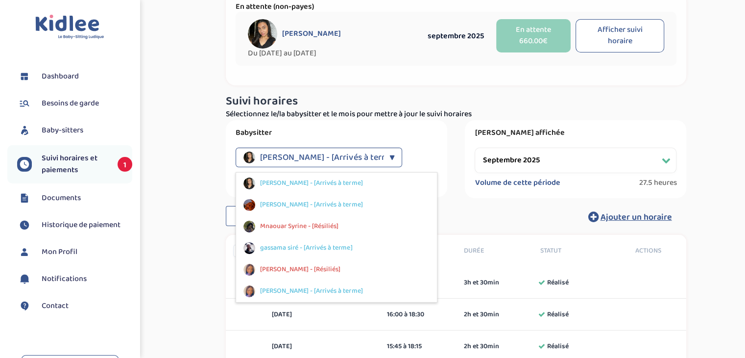
scroll to position [66, 0]
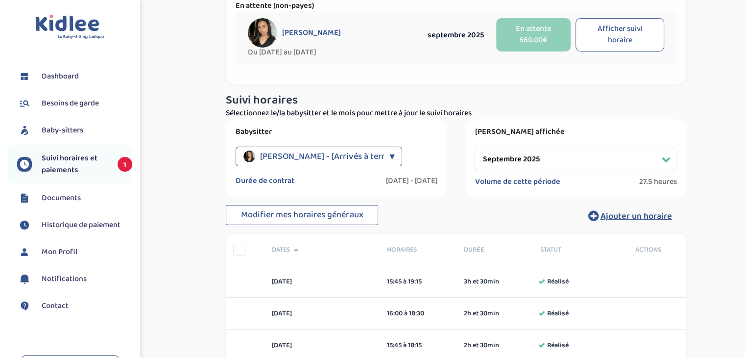
click at [57, 80] on span "Dashboard" at bounding box center [60, 77] width 37 height 12
